Goal: Navigation & Orientation: Find specific page/section

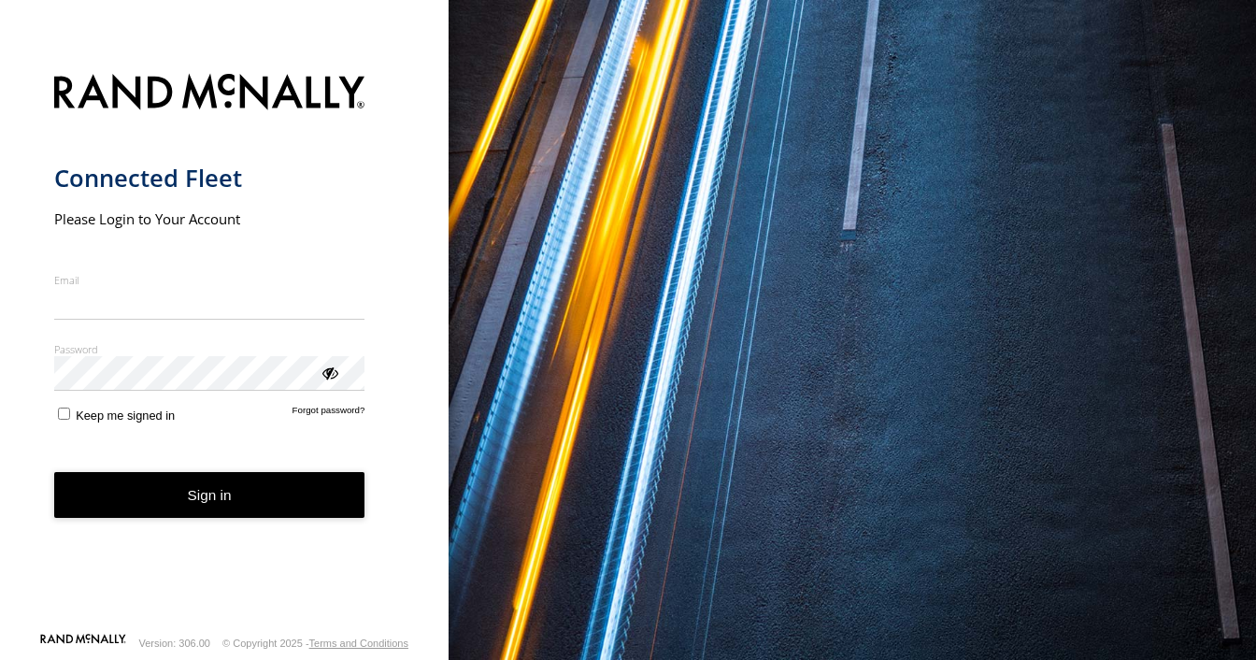
type input "**********"
click at [193, 521] on form "**********" at bounding box center [224, 347] width 341 height 569
click at [153, 507] on button "Sign in" at bounding box center [209, 495] width 311 height 46
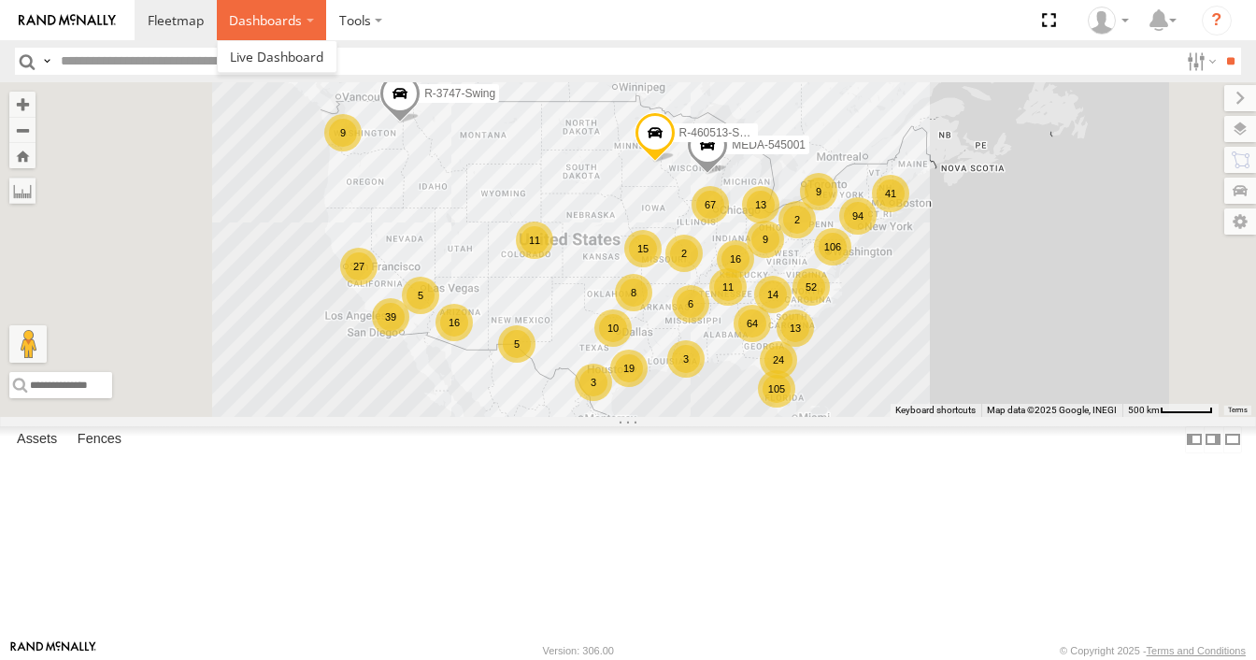
click at [303, 28] on label "Dashboards" at bounding box center [272, 20] width 110 height 40
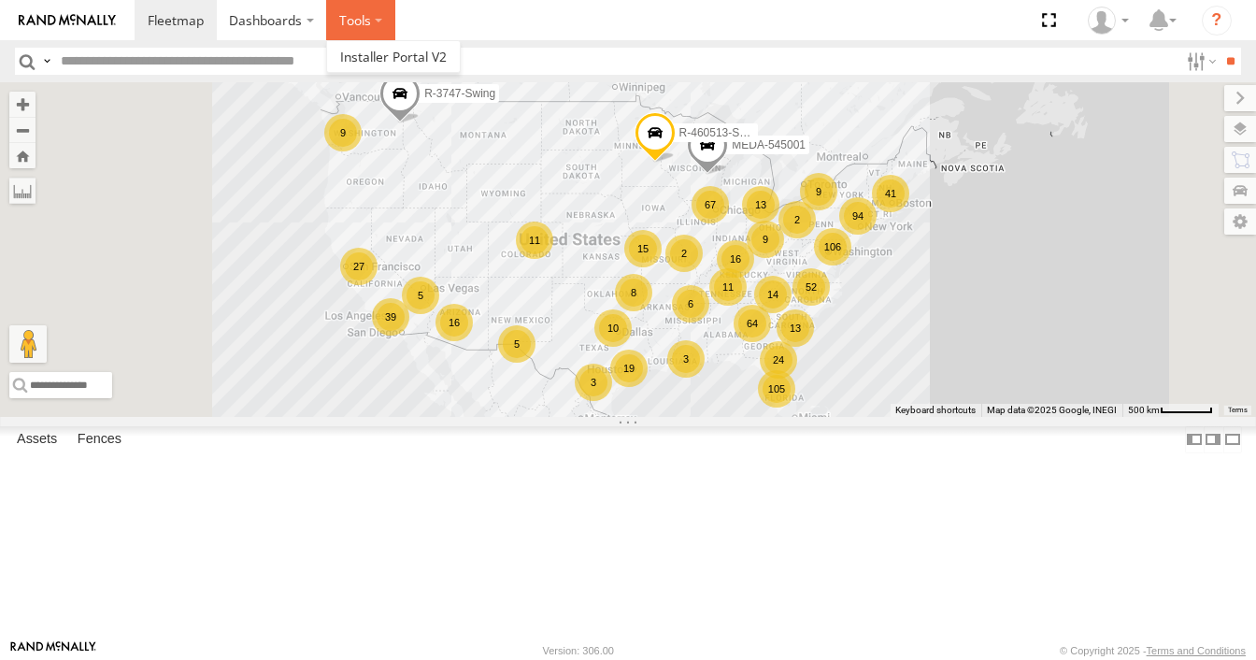
click at [371, 28] on label at bounding box center [360, 20] width 69 height 40
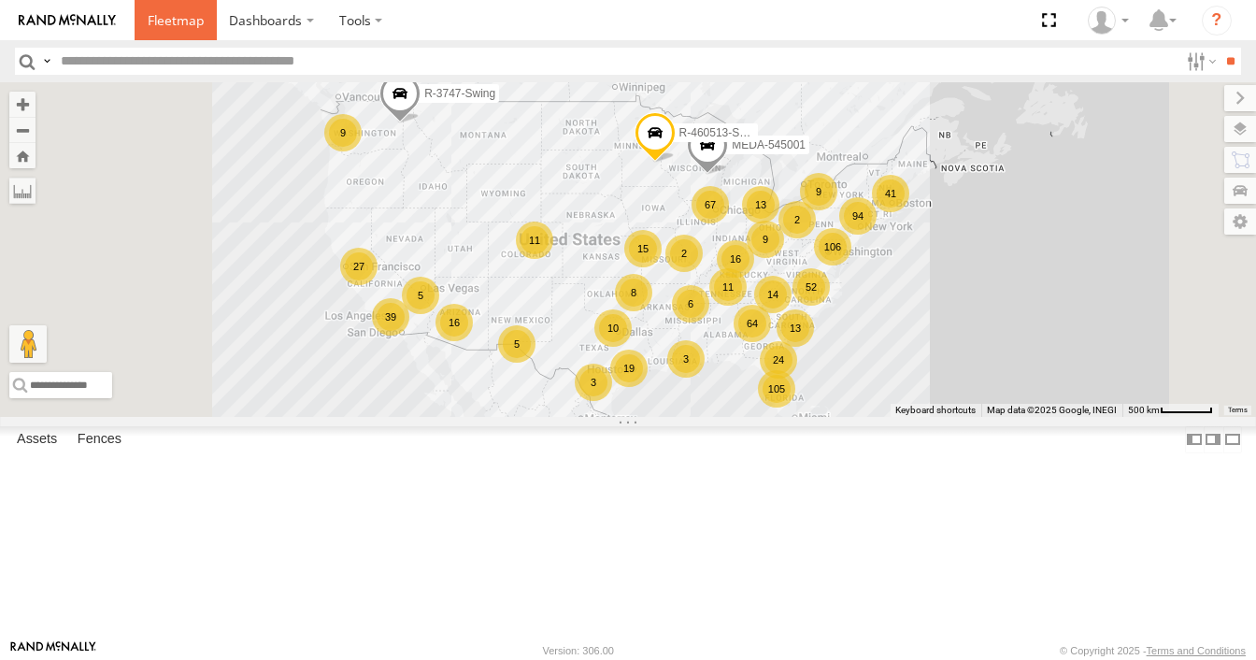
click at [168, 21] on span at bounding box center [176, 20] width 56 height 18
click at [1180, 64] on label at bounding box center [1200, 61] width 40 height 27
click at [0, 0] on span at bounding box center [0, 0] width 0 height 0
click at [0, 0] on span "C-02" at bounding box center [0, 0] width 0 height 0
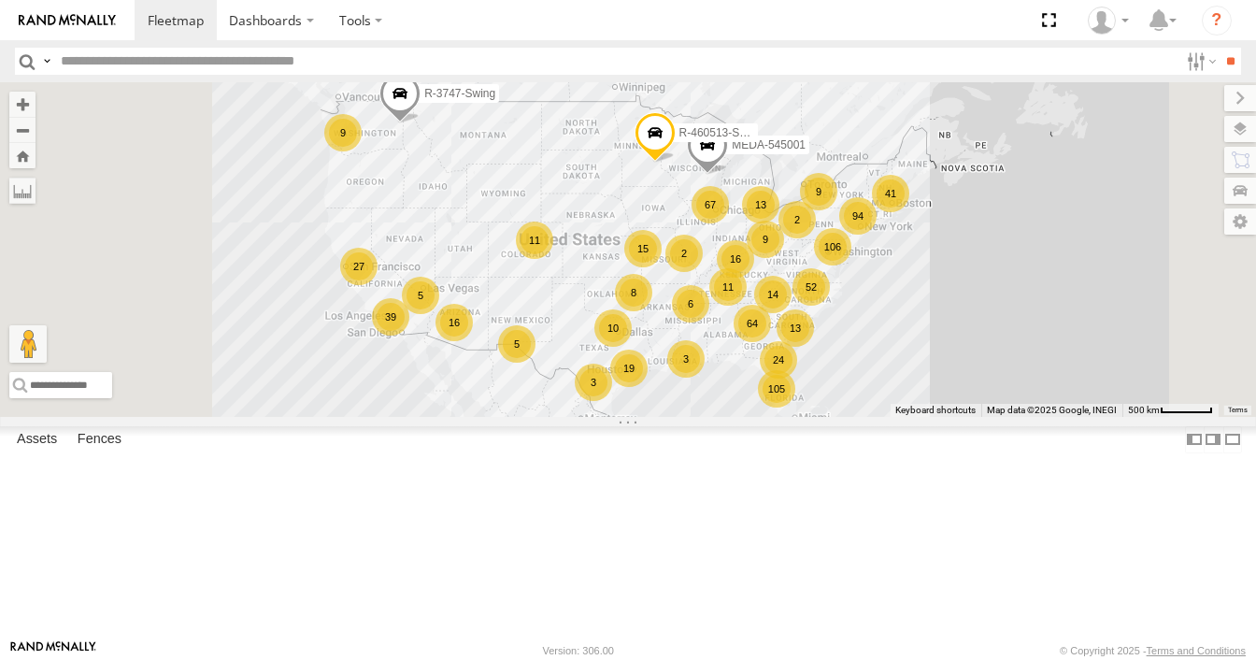
scroll to position [0, 0]
click at [1220, 54] on input "**" at bounding box center [1230, 61] width 21 height 27
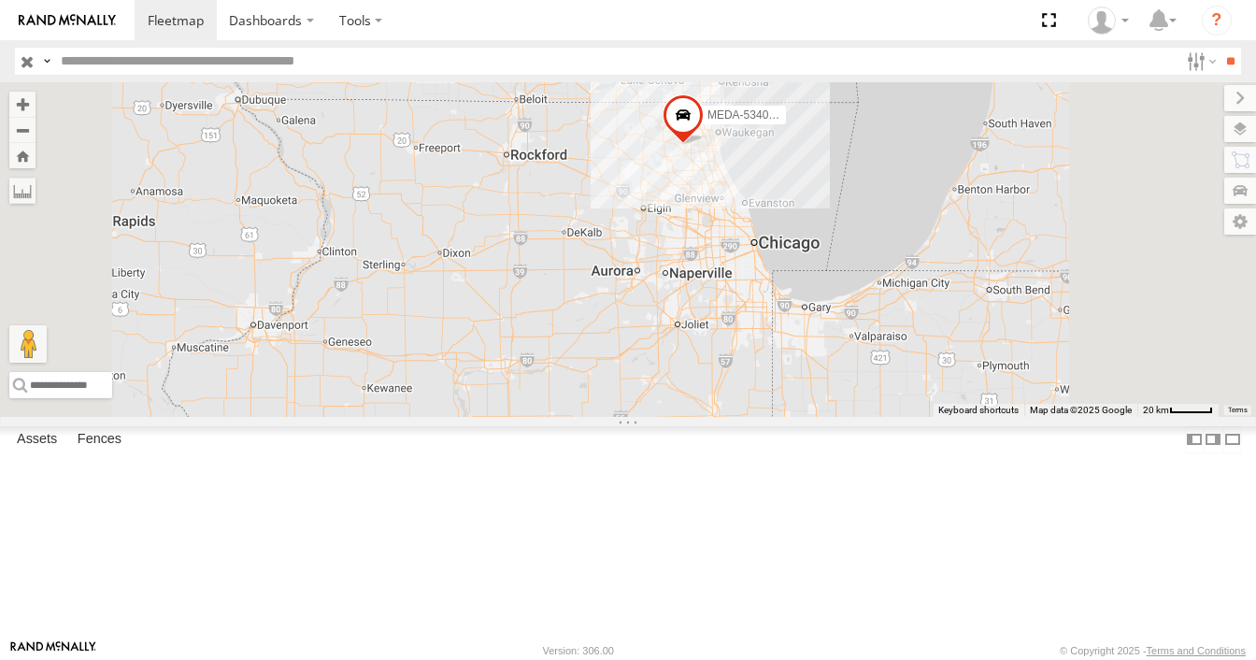
drag, startPoint x: 911, startPoint y: 212, endPoint x: 871, endPoint y: 334, distance: 128.0
click at [704, 145] on span at bounding box center [683, 119] width 41 height 50
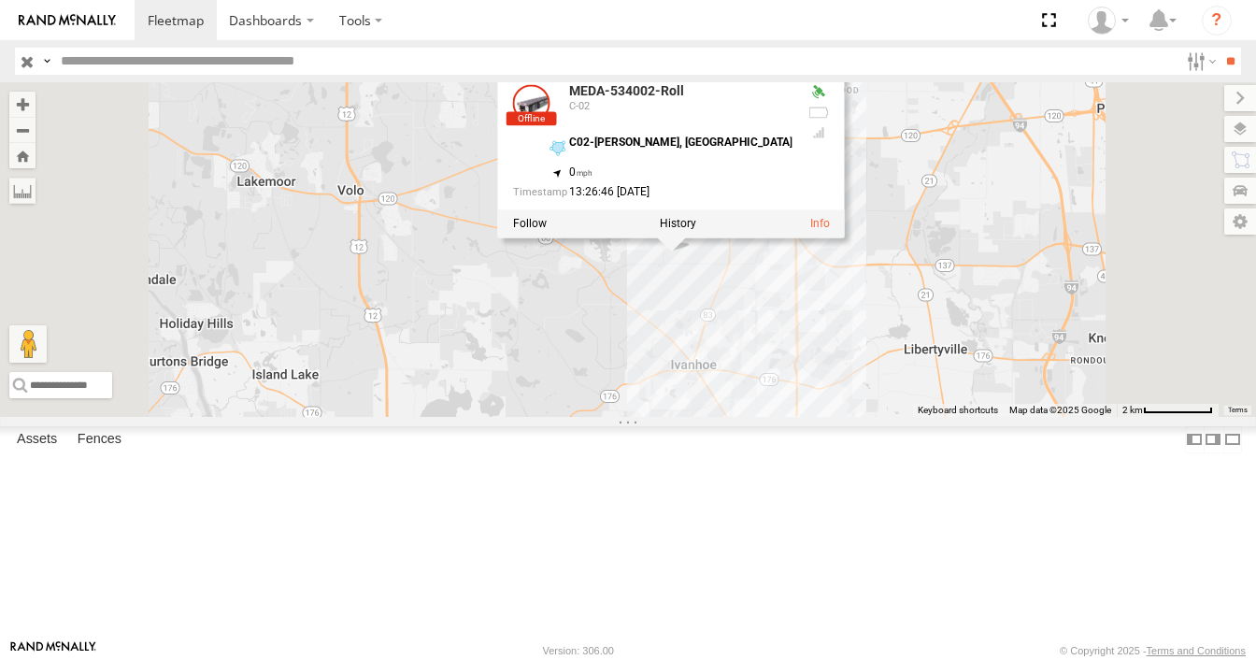
drag, startPoint x: 895, startPoint y: 330, endPoint x: 802, endPoint y: 441, distance: 144.7
click at [802, 416] on div "MEDA-534023-Roll MEDA-534002-Roll MEDA-351018-Roll MEDA-534002-Roll C-02 C02-Gr…" at bounding box center [628, 249] width 1256 height 334
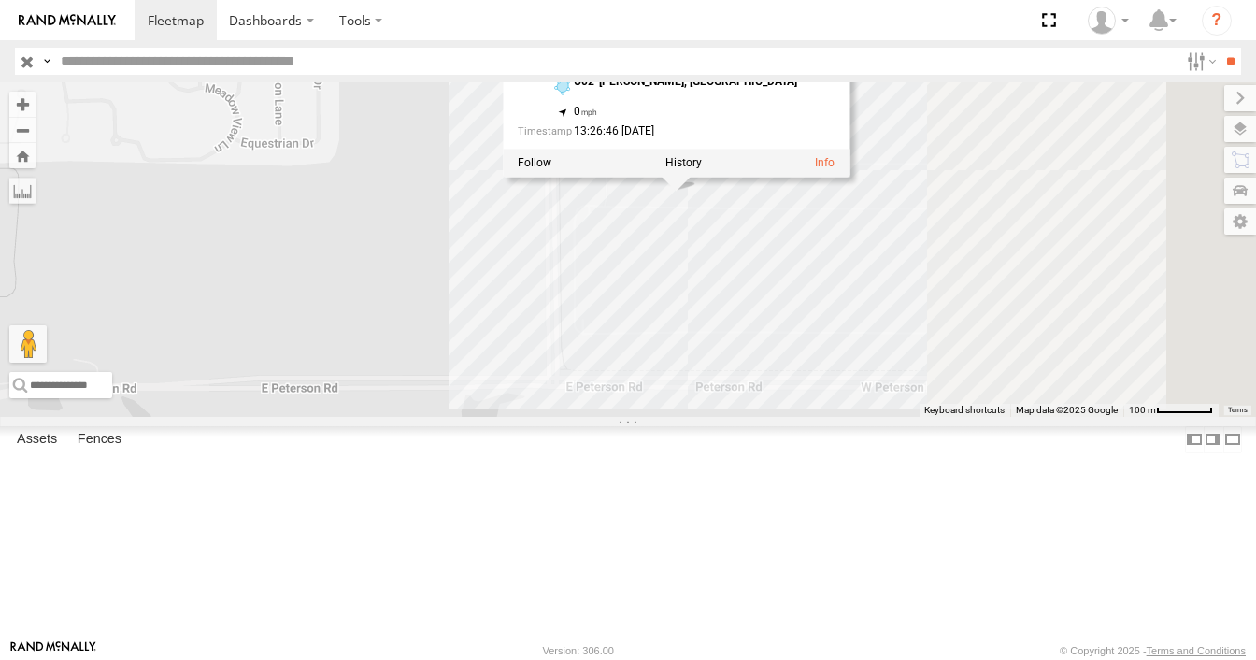
drag, startPoint x: 923, startPoint y: 316, endPoint x: 608, endPoint y: 415, distance: 330.2
click at [608, 415] on div "MEDA-534023-Roll MEDA-534002-Roll MEDA-351018-Roll MEDA-534002-Roll C-02 C02-Gr…" at bounding box center [628, 249] width 1256 height 334
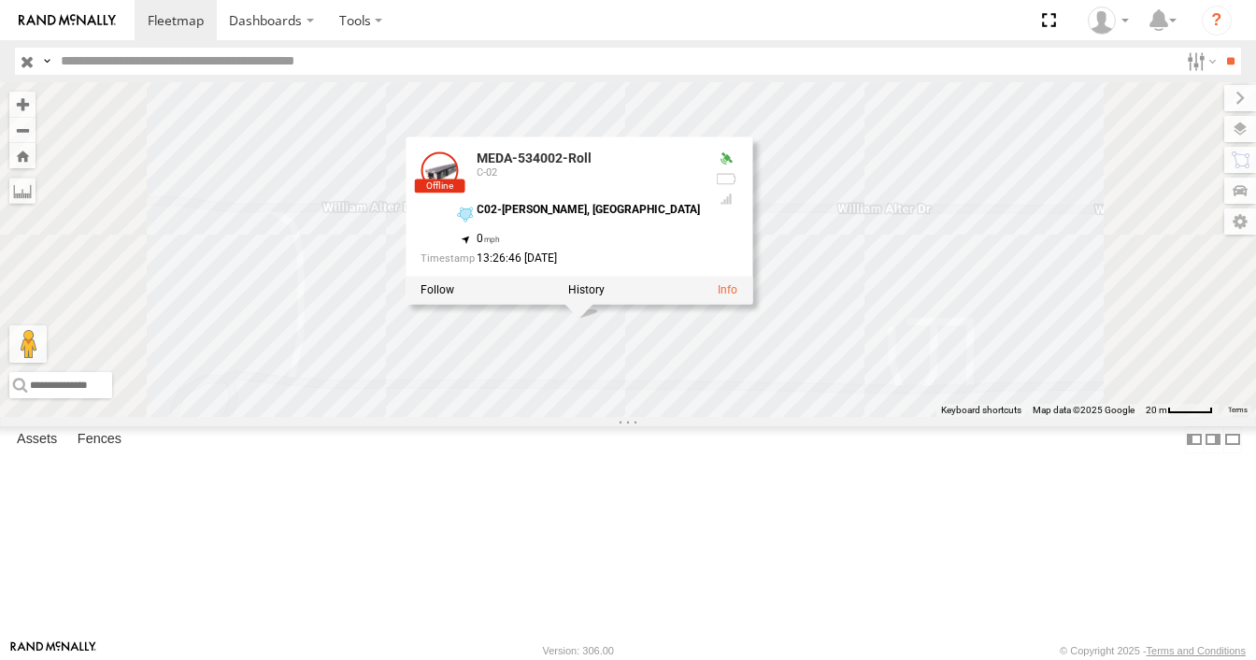
drag, startPoint x: 873, startPoint y: 293, endPoint x: 873, endPoint y: 502, distance: 209.4
click at [873, 416] on div "MEDA-534023-Roll MEDA-534002-Roll MEDA-351018-Roll MEDA-534002-Roll C-02 C02-Gr…" at bounding box center [628, 249] width 1256 height 334
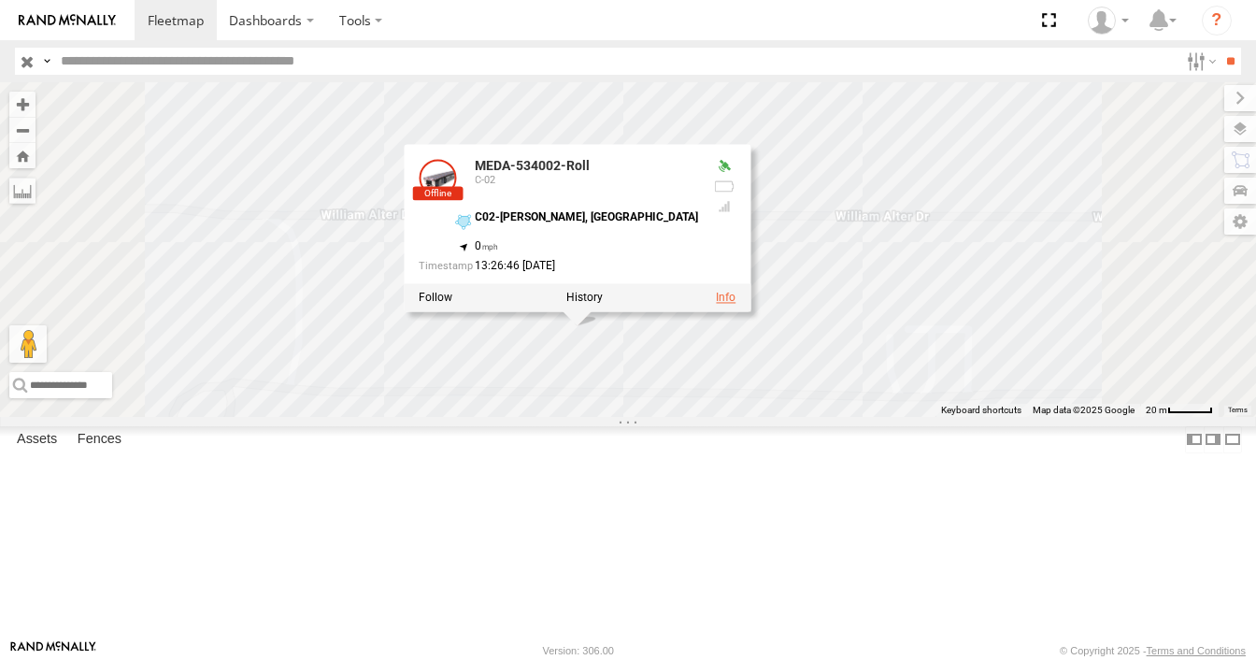
click at [736, 305] on link at bounding box center [726, 298] width 20 height 13
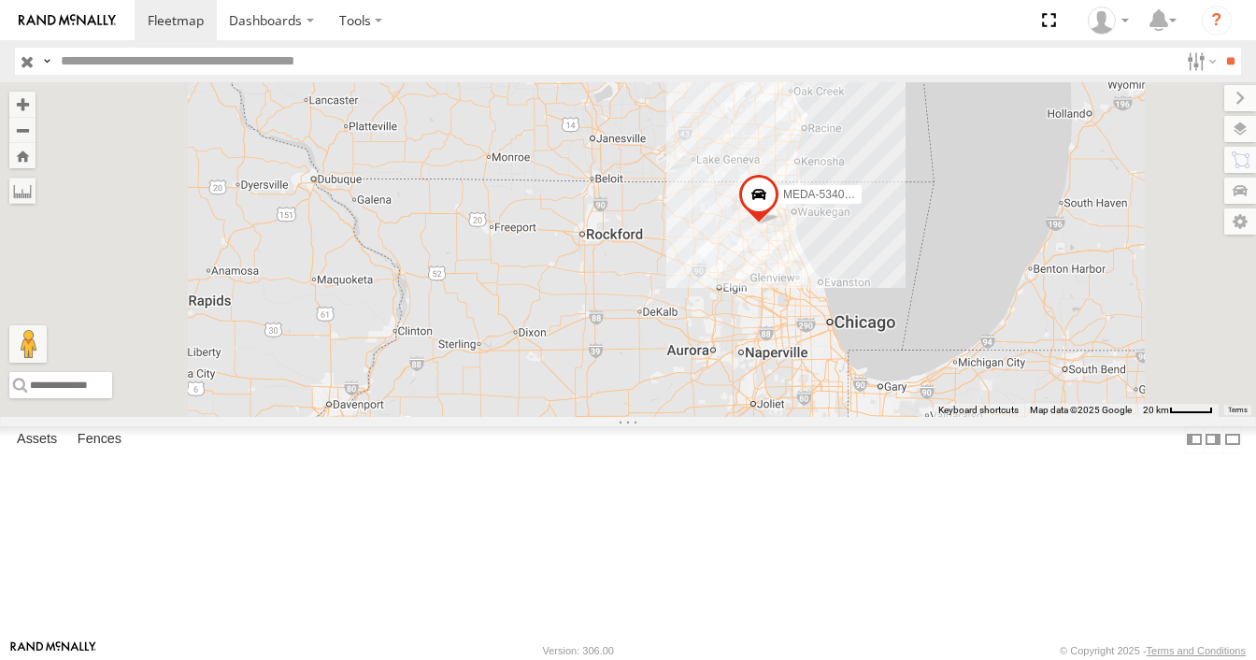
drag, startPoint x: 905, startPoint y: 173, endPoint x: 1002, endPoint y: 476, distance: 318.1
click at [1002, 416] on div "MEDA-534023-Roll MEDA-534002-Roll MEDA-351018-Roll" at bounding box center [628, 249] width 1256 height 334
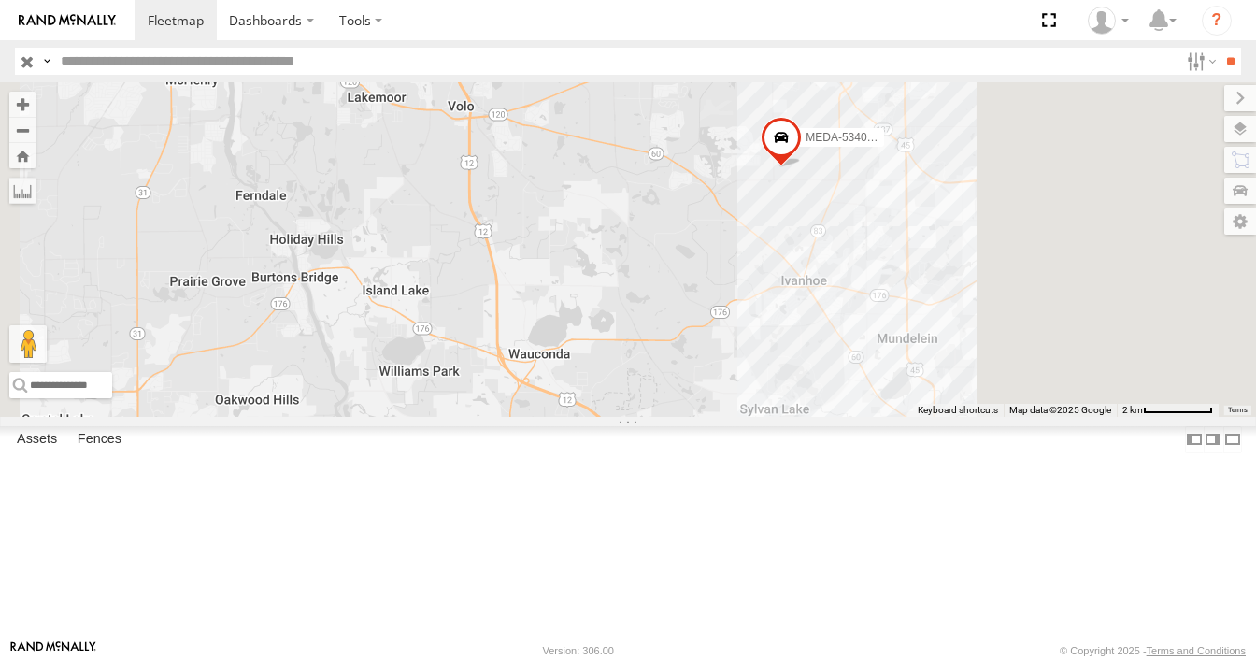
drag, startPoint x: 1038, startPoint y: 323, endPoint x: 893, endPoint y: 657, distance: 363.8
click at [894, 657] on body "Dashboards ?" at bounding box center [628, 330] width 1256 height 660
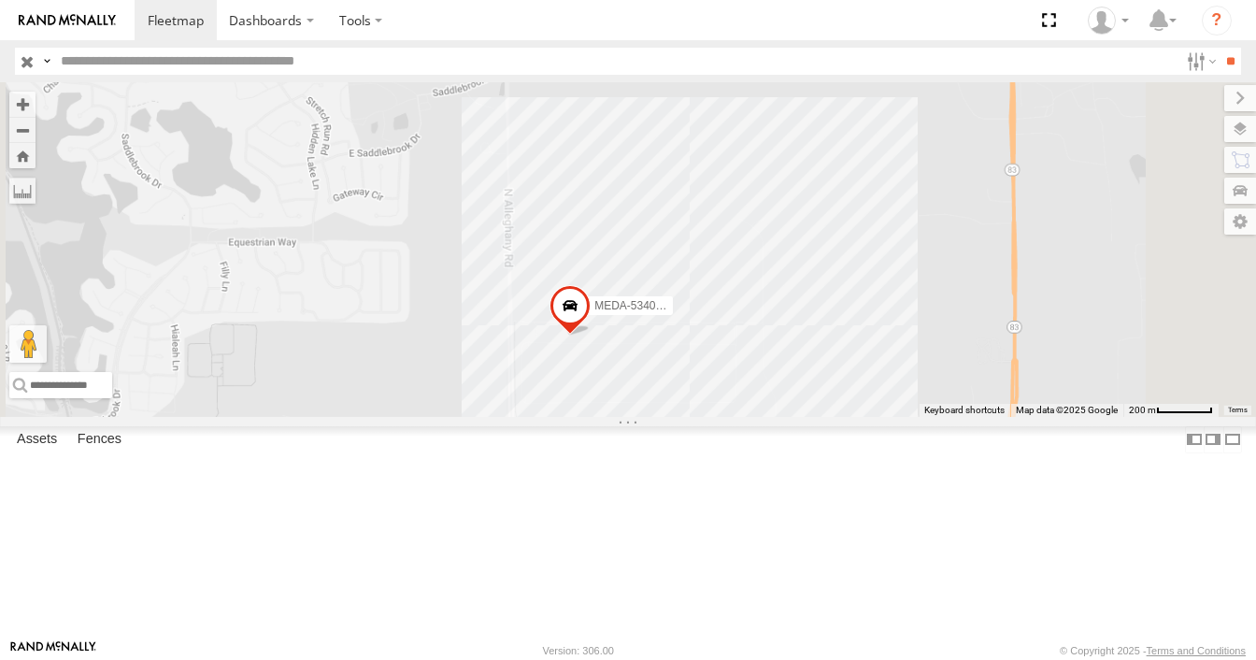
drag, startPoint x: 902, startPoint y: 554, endPoint x: 905, endPoint y: 210, distance: 344.0
click at [905, 210] on div "MEDA-534023-Roll MEDA-534002-Roll MEDA-351018-Roll" at bounding box center [628, 249] width 1256 height 334
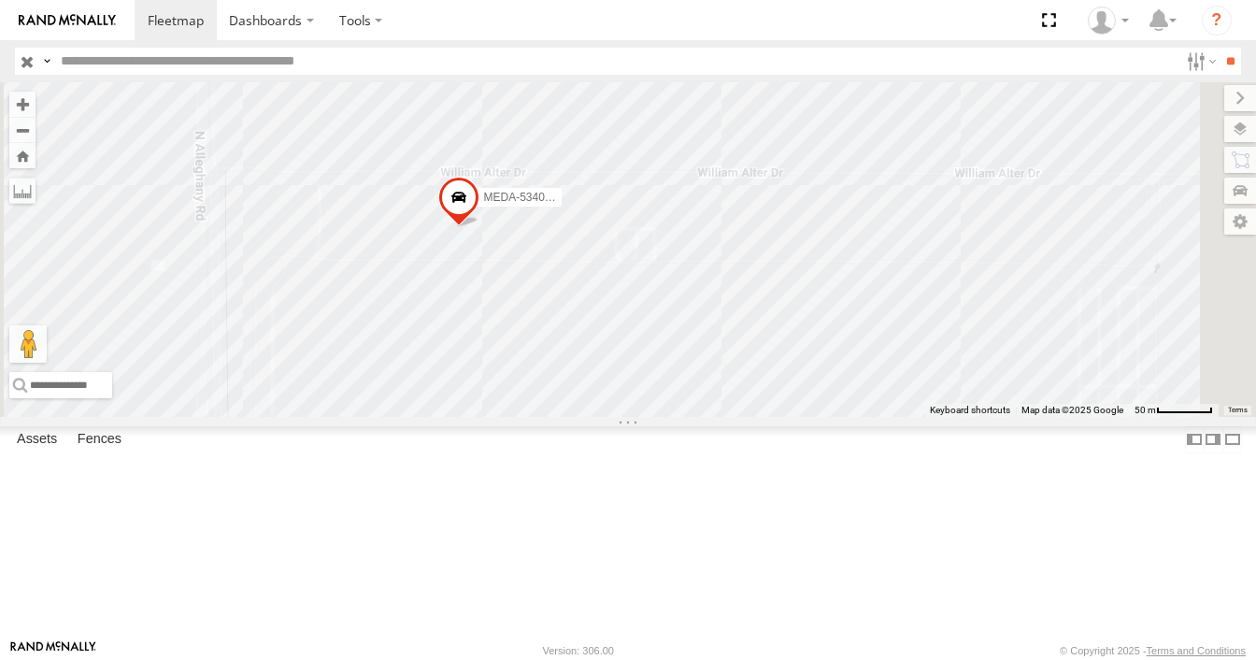
drag, startPoint x: 728, startPoint y: 407, endPoint x: 910, endPoint y: 456, distance: 188.0
click at [910, 416] on div "MEDA-534023-Roll MEDA-534002-Roll MEDA-351018-Roll" at bounding box center [628, 249] width 1256 height 334
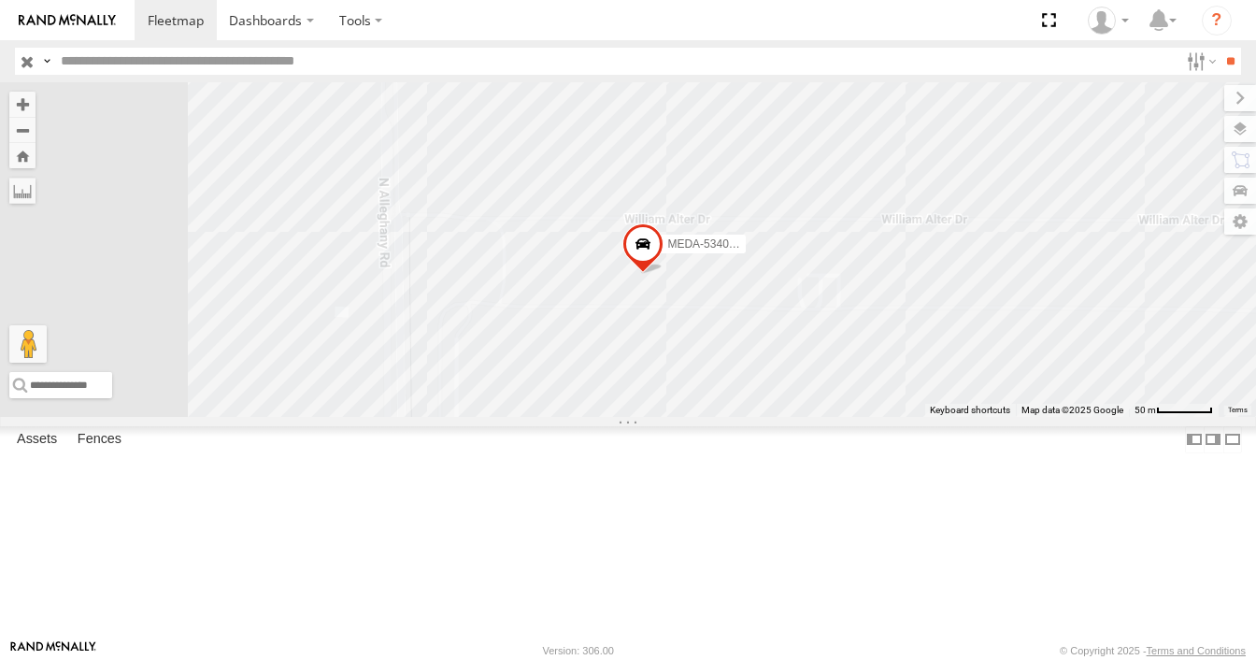
drag, startPoint x: 942, startPoint y: 394, endPoint x: 880, endPoint y: 381, distance: 63.8
click at [664, 274] on span at bounding box center [643, 248] width 41 height 50
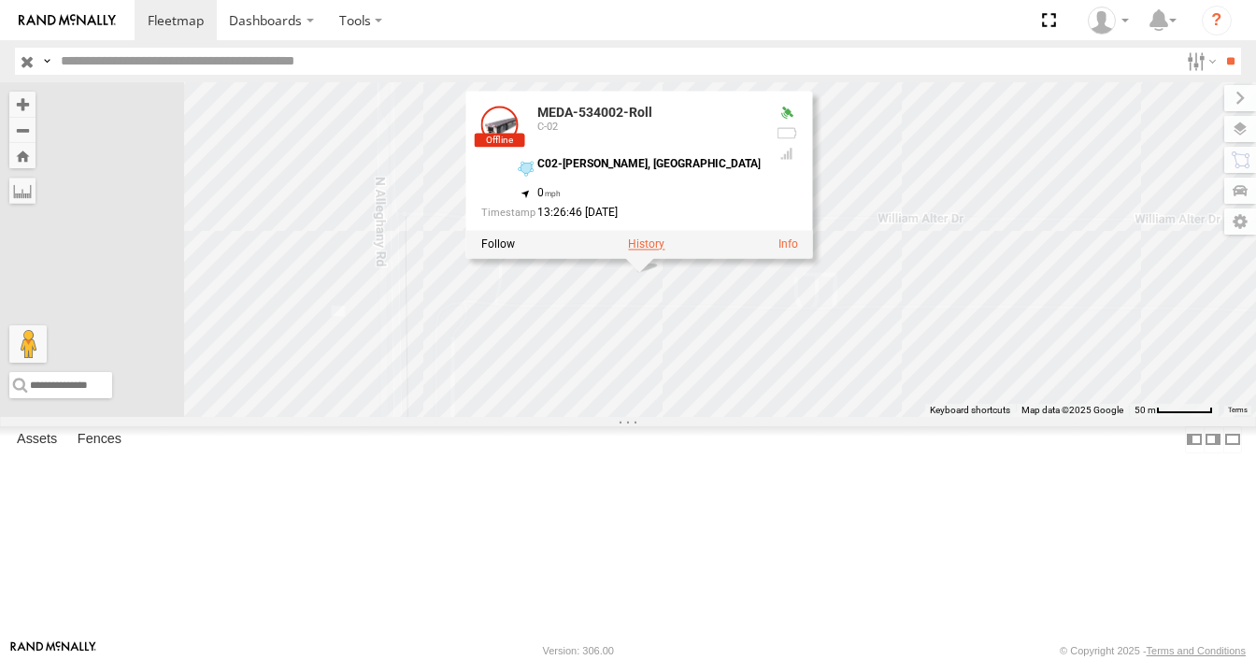
click at [665, 251] on label at bounding box center [646, 244] width 36 height 13
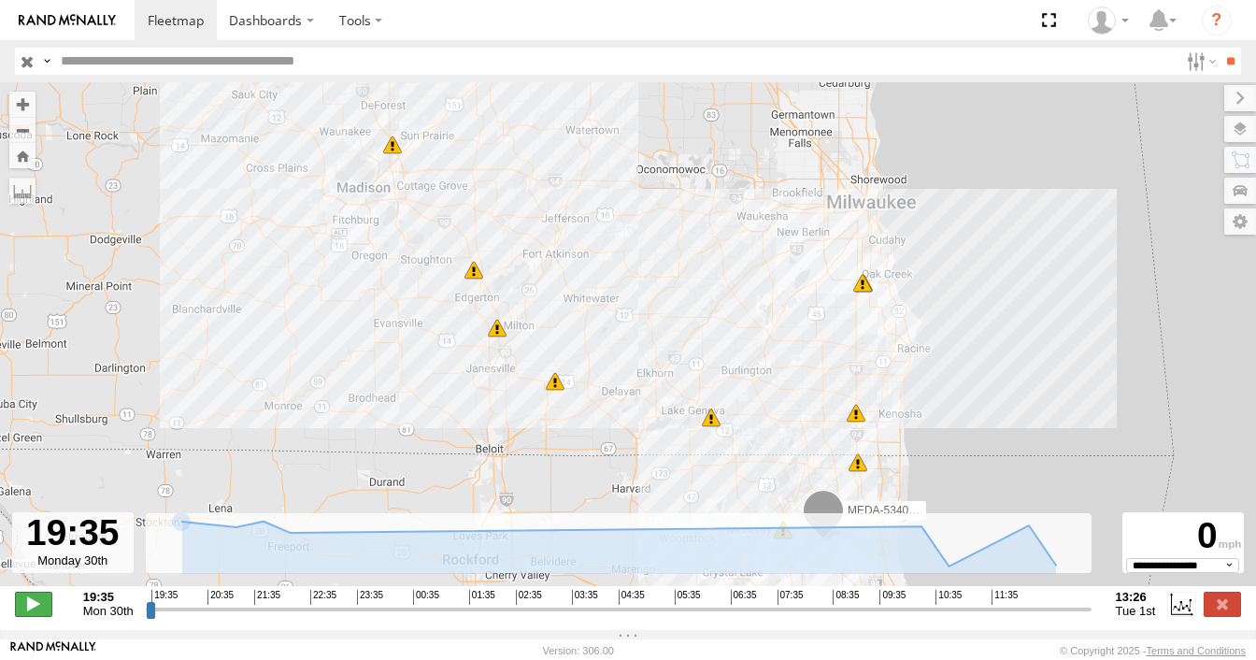
click at [30, 616] on span at bounding box center [33, 604] width 37 height 24
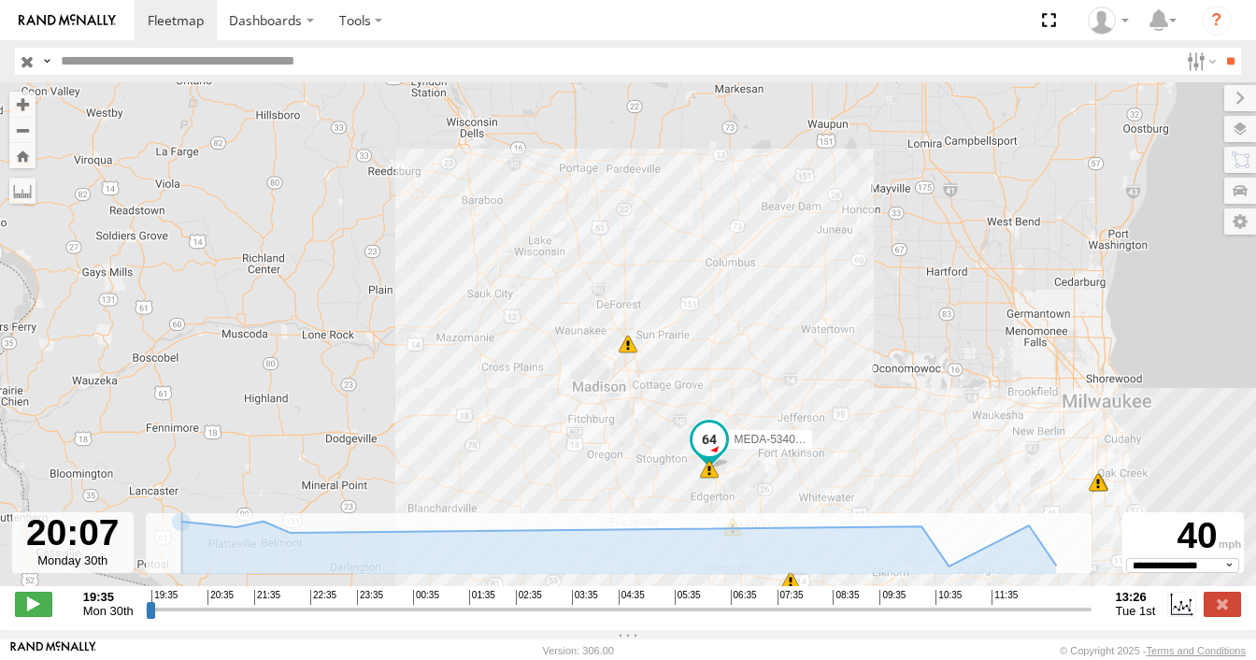
drag, startPoint x: 160, startPoint y: 617, endPoint x: 176, endPoint y: 614, distance: 16.1
click at [176, 614] on input "range" at bounding box center [619, 609] width 946 height 18
click at [710, 479] on span at bounding box center [709, 469] width 19 height 19
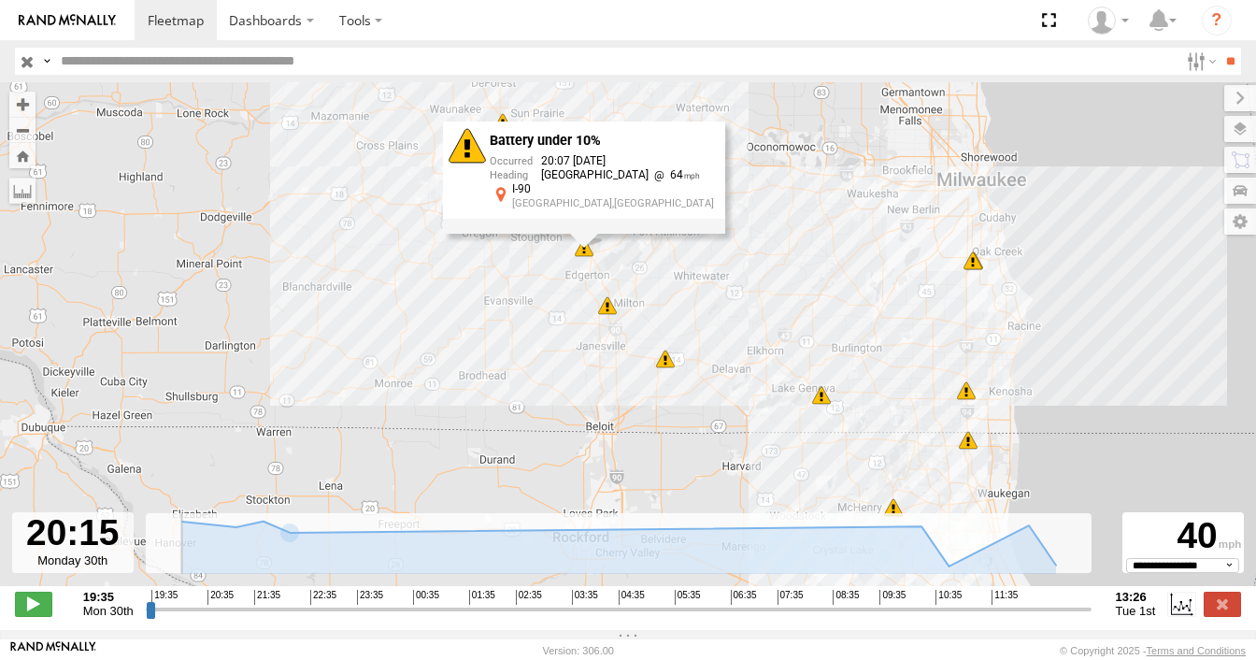
drag, startPoint x: 867, startPoint y: 467, endPoint x: 739, endPoint y: 243, distance: 258.3
click at [739, 243] on div "MEDA-534002-Roll 19:35 Mon 20:07 Mon 20:38 Mon 21:09 Mon 21:41 Mon 10:20 Tue 10…" at bounding box center [628, 343] width 1256 height 523
click at [606, 311] on span at bounding box center [605, 303] width 19 height 19
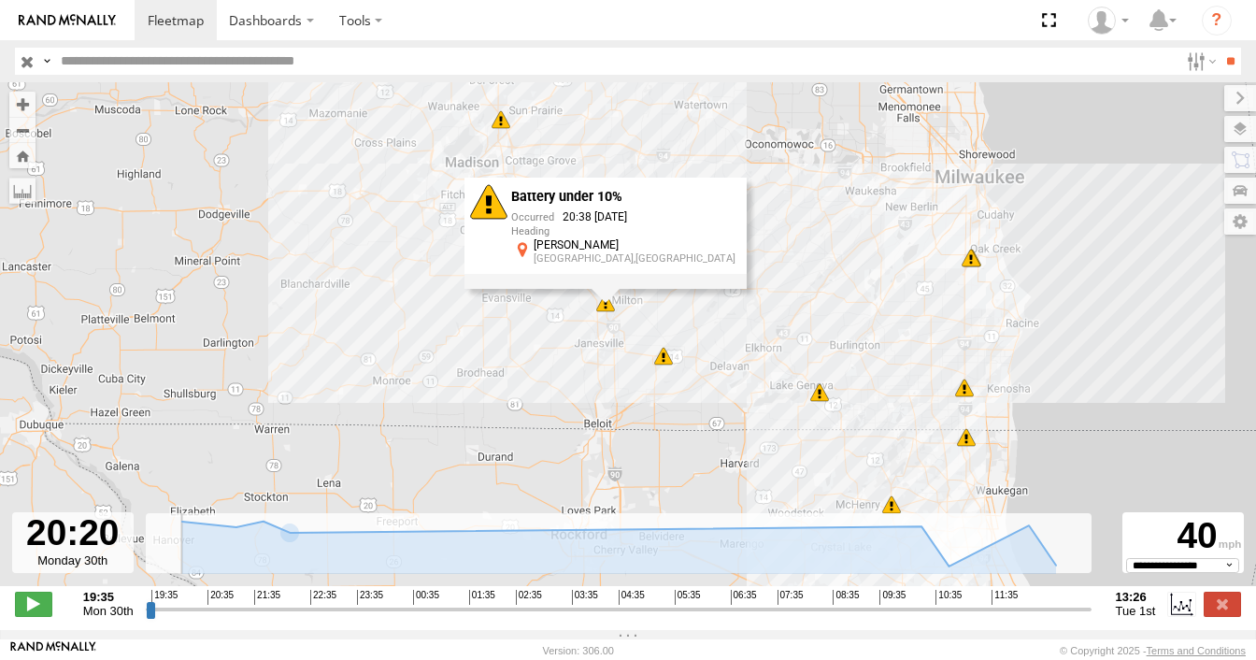
click at [666, 365] on span at bounding box center [663, 356] width 19 height 19
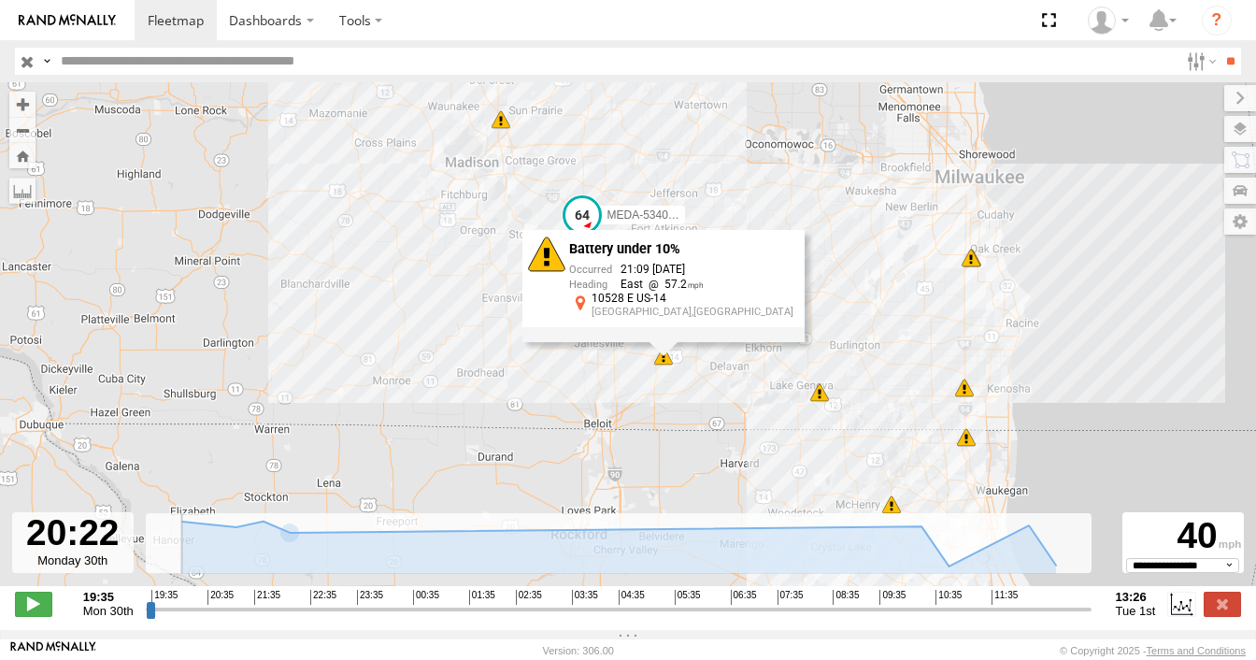
click at [820, 396] on span at bounding box center [819, 392] width 19 height 19
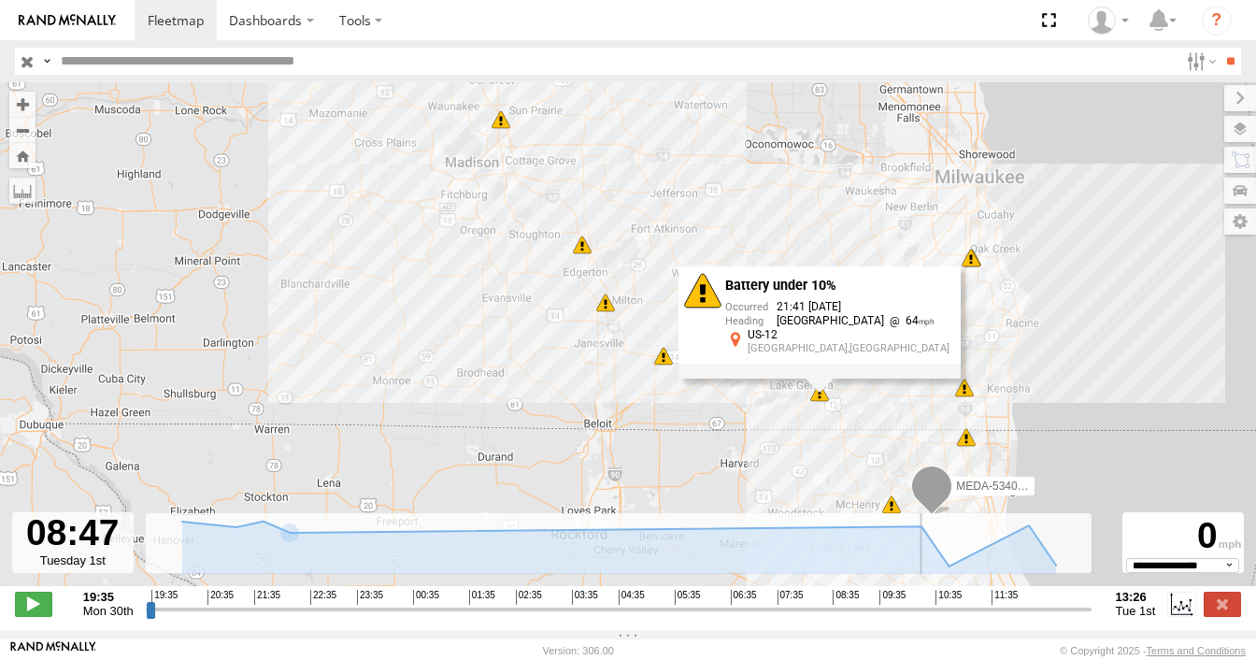
drag, startPoint x: 193, startPoint y: 617, endPoint x: 838, endPoint y: 622, distance: 645.0
click at [838, 618] on input "range" at bounding box center [619, 609] width 946 height 18
click at [26, 67] on input "button" at bounding box center [27, 61] width 24 height 27
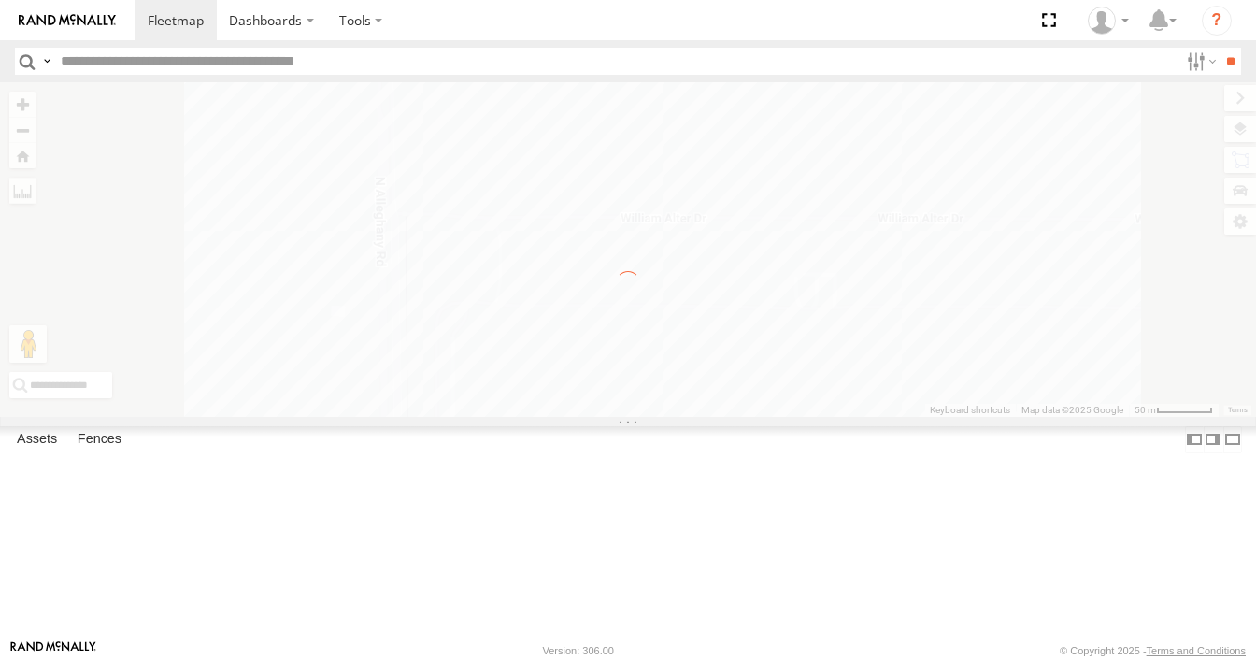
type input "**********"
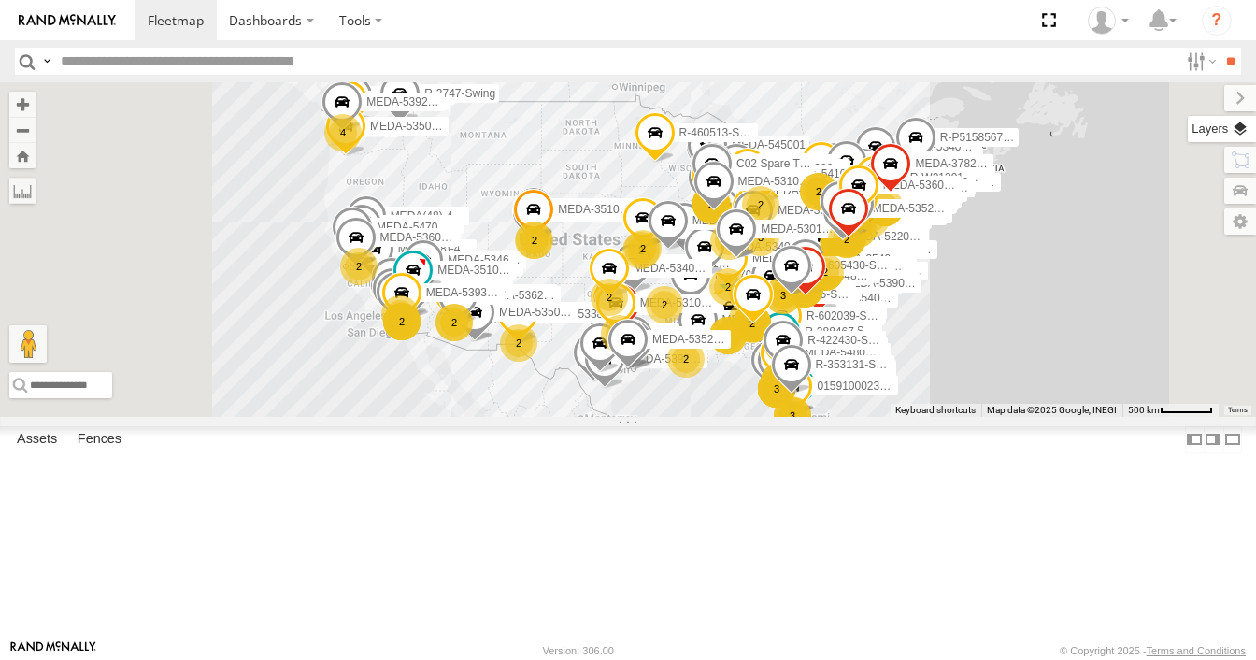
click at [1240, 124] on label at bounding box center [1222, 129] width 68 height 26
click at [0, 0] on label at bounding box center [0, 0] width 0 height 0
click at [0, 0] on span "Satellite + Roadmap" at bounding box center [0, 0] width 0 height 0
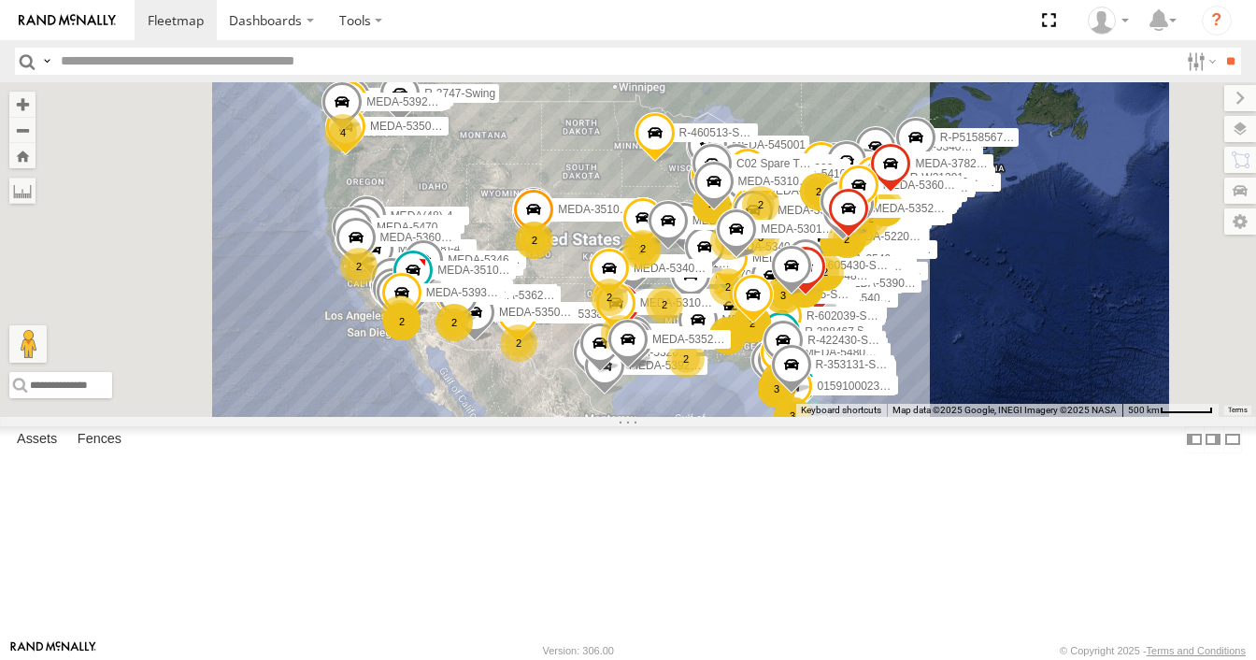
click at [0, 0] on label at bounding box center [0, 0] width 0 height 0
click at [1194, 102] on label at bounding box center [1225, 98] width 63 height 26
click at [1248, 223] on label at bounding box center [1219, 221] width 75 height 26
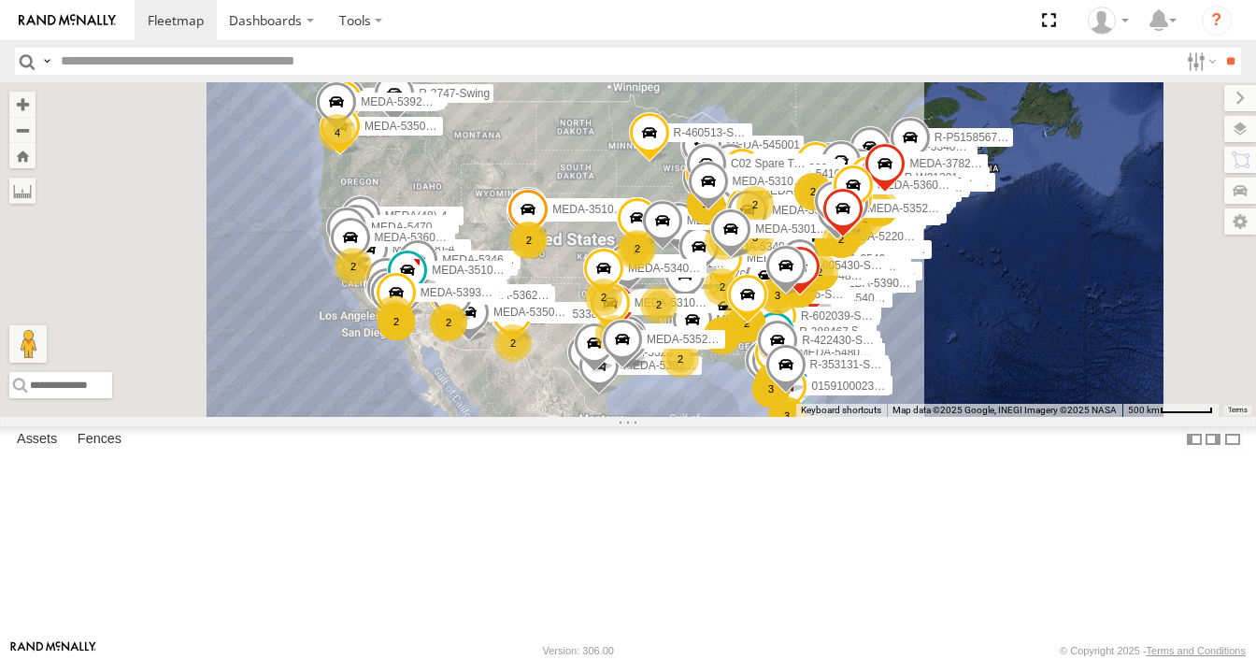
drag, startPoint x: 671, startPoint y: 537, endPoint x: 638, endPoint y: 534, distance: 32.9
click at [638, 416] on div "3 MEDA-537022-Roll MEDA-530002-Roll R-402835-Swing 2 R-267074-Swing MEDA-534028…" at bounding box center [628, 249] width 1256 height 334
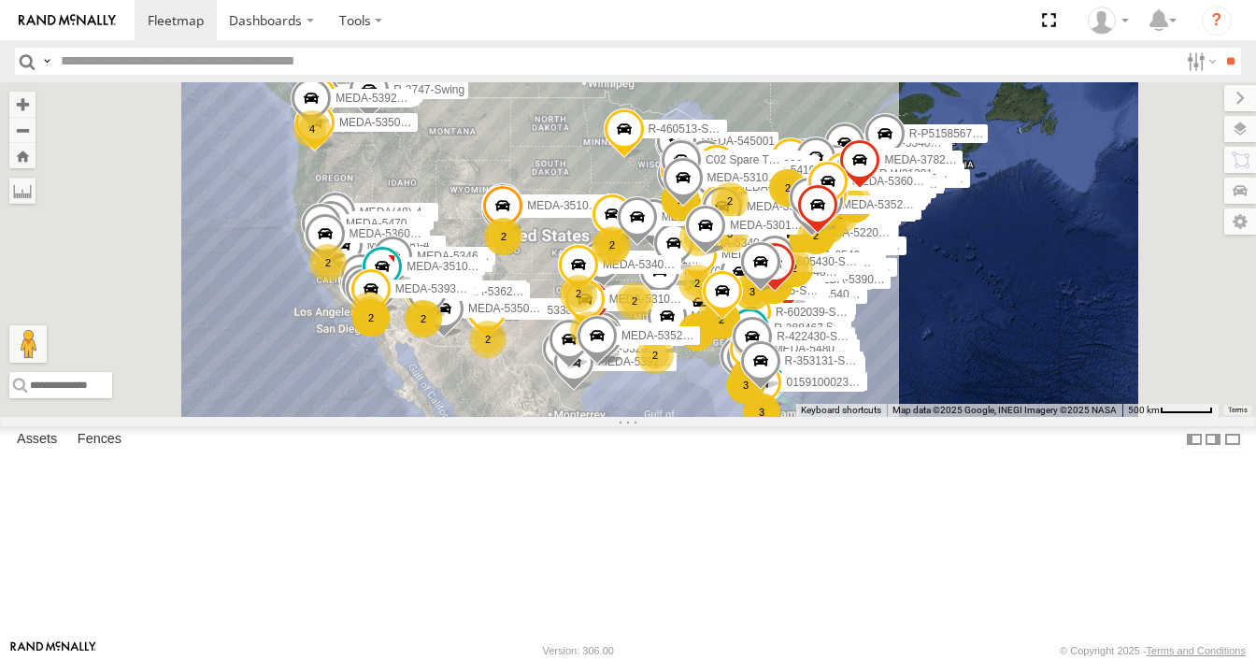
click at [0, 0] on div "Asset Group Arrow Asset Group Dot Asset Group Mini Asset" at bounding box center [0, 0] width 0 height 0
click at [0, 0] on span at bounding box center [0, 0] width 0 height 0
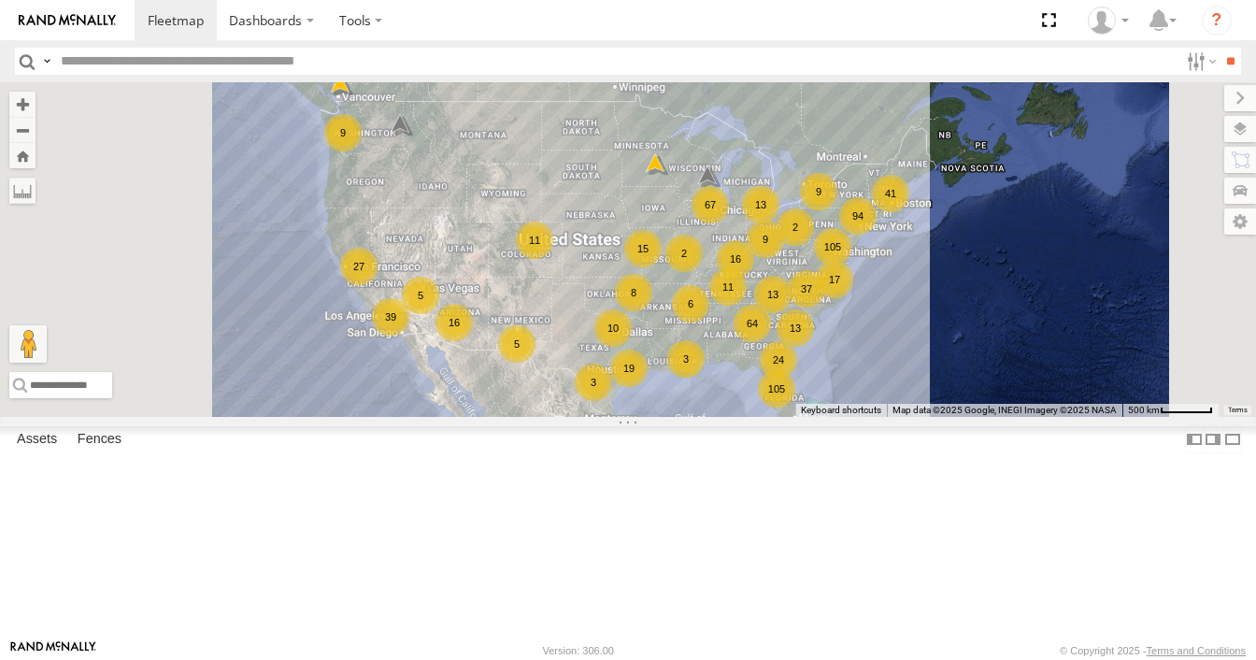
click at [0, 0] on span at bounding box center [0, 0] width 0 height 0
click at [0, 0] on span "Arrow" at bounding box center [0, 0] width 0 height 0
click at [0, 0] on span at bounding box center [0, 0] width 0 height 0
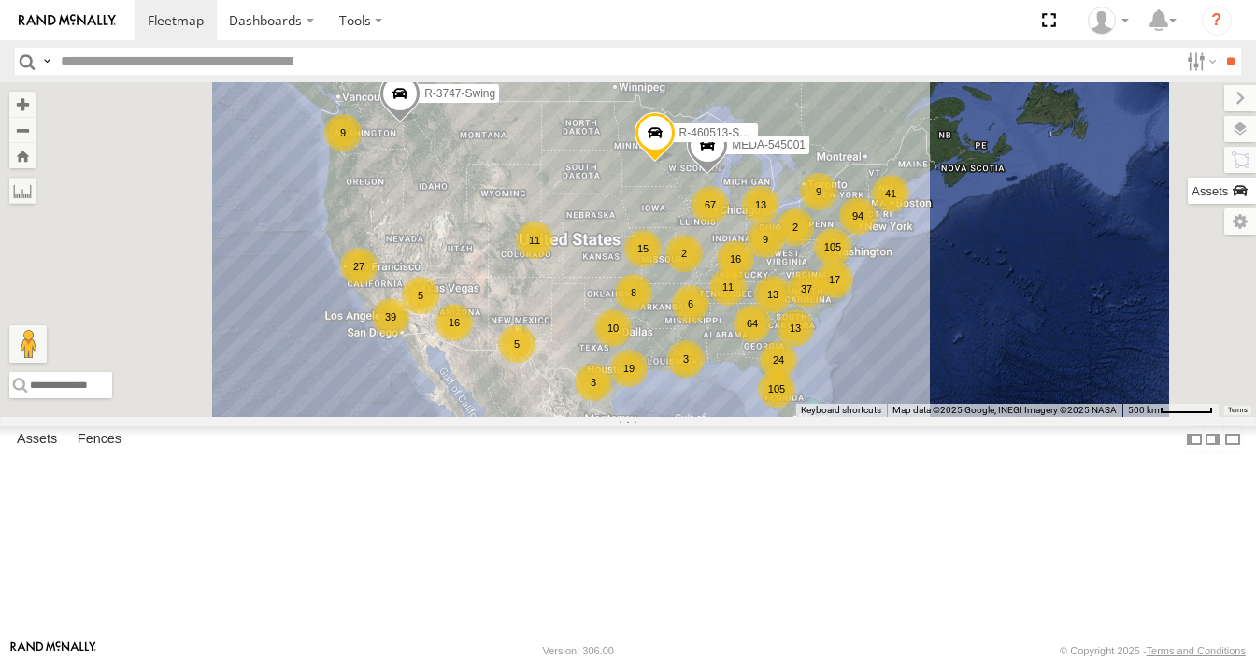
click at [1188, 189] on label at bounding box center [1222, 191] width 68 height 26
click at [1188, 138] on label at bounding box center [1222, 129] width 68 height 26
click at [1194, 105] on label at bounding box center [1225, 98] width 63 height 26
click at [337, 12] on label at bounding box center [360, 20] width 69 height 40
click at [351, 64] on span at bounding box center [393, 57] width 107 height 18
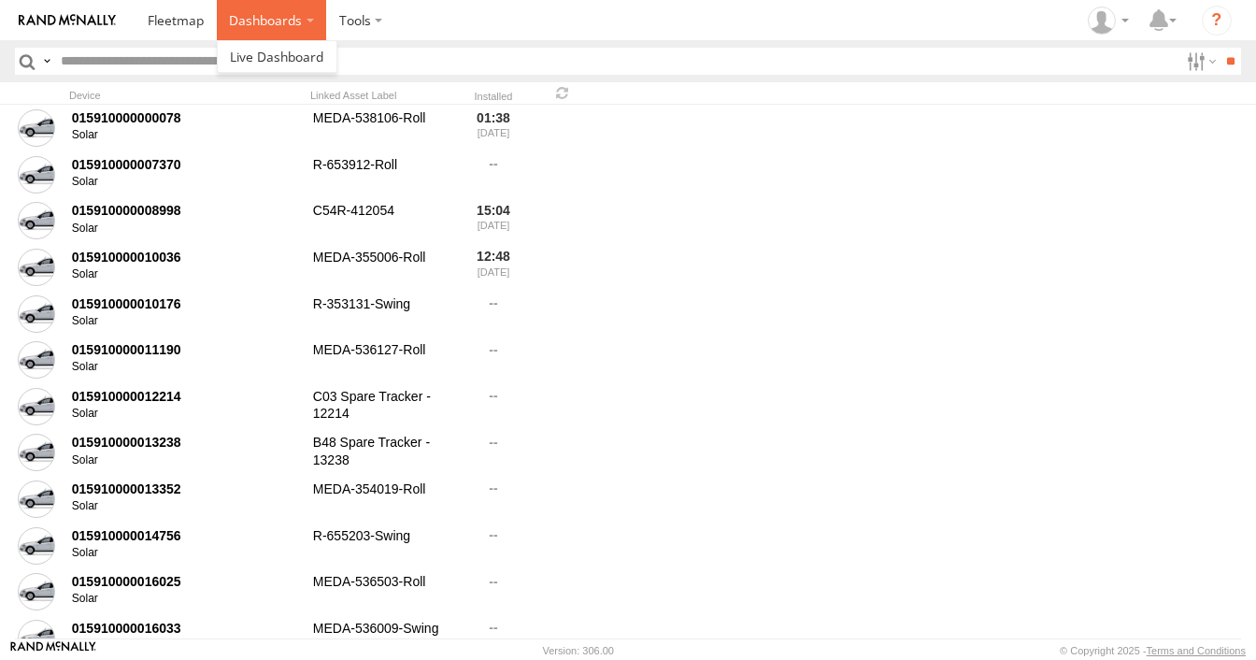
click at [309, 29] on label "Dashboards" at bounding box center [272, 20] width 110 height 40
click at [291, 51] on span at bounding box center [276, 57] width 93 height 18
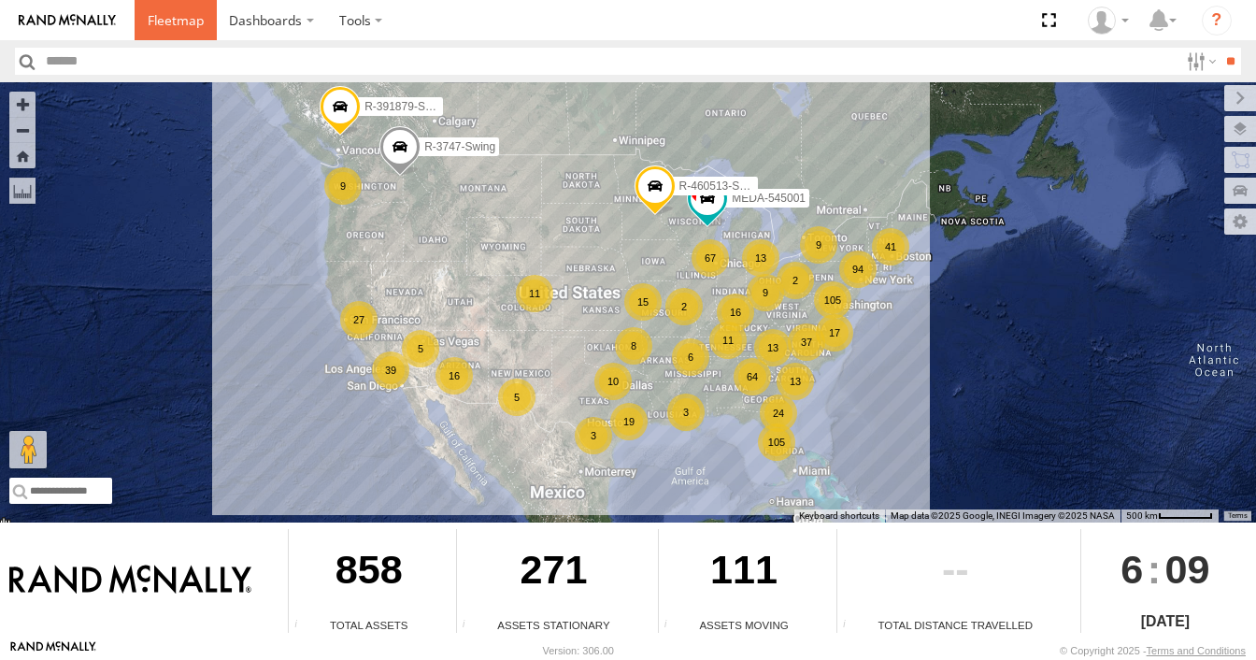
click at [182, 26] on span at bounding box center [176, 20] width 56 height 18
